Goal: Check status: Check status

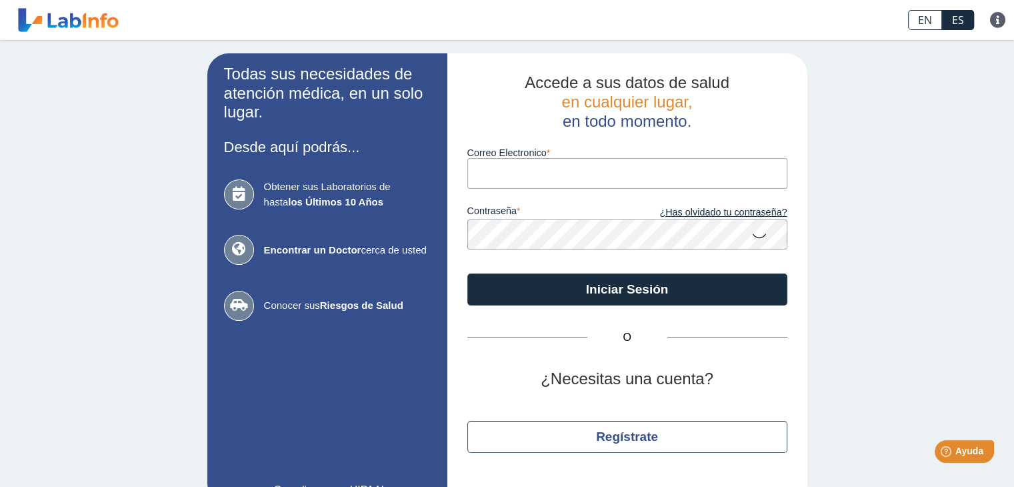
click at [637, 177] on input "Correo Electronico" at bounding box center [627, 173] width 320 height 30
type input "[EMAIL_ADDRESS][DOMAIN_NAME]"
click at [467, 273] on button "Iniciar Sesión" at bounding box center [627, 289] width 320 height 32
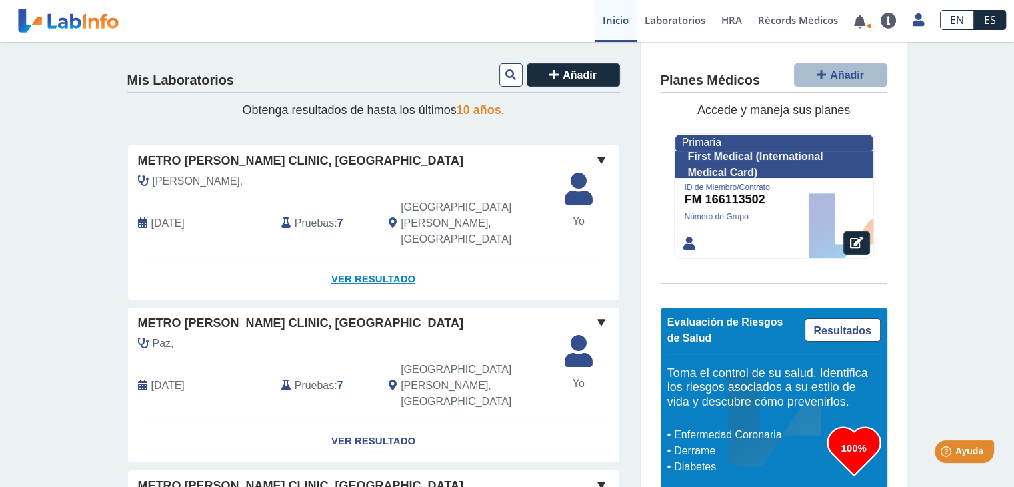
click at [386, 258] on link "Ver Resultado" at bounding box center [373, 279] width 491 height 42
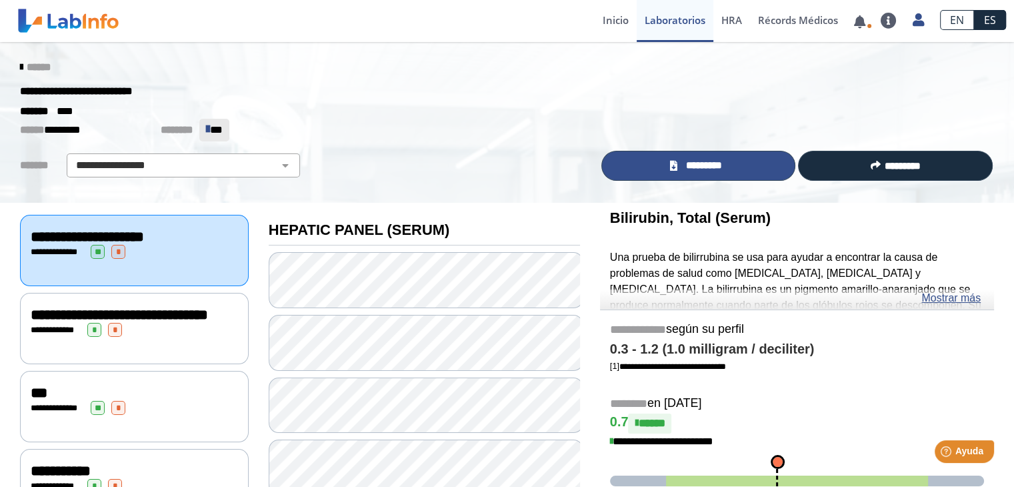
click at [673, 169] on icon at bounding box center [673, 166] width 7 height 10
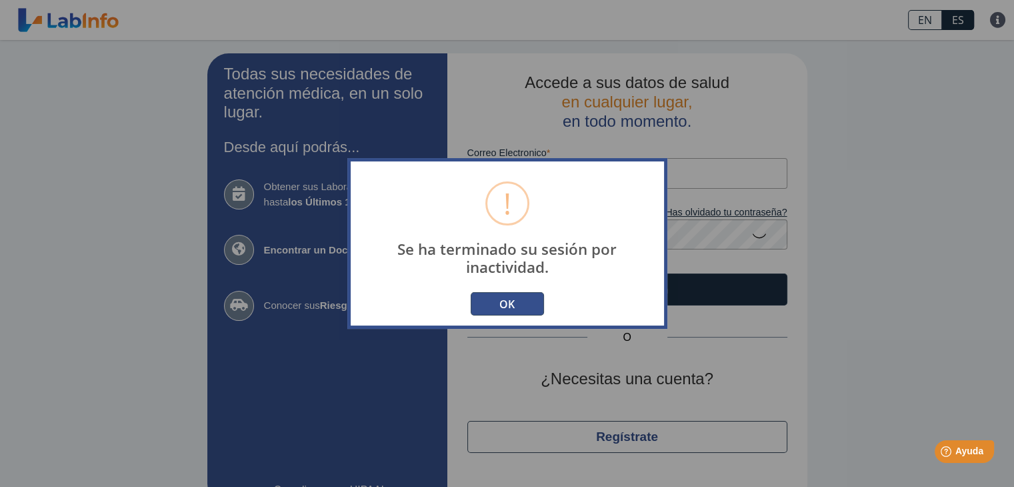
click at [479, 294] on button "OK" at bounding box center [507, 303] width 73 height 23
